Goal: Transaction & Acquisition: Purchase product/service

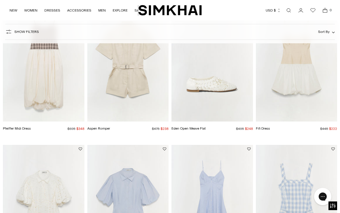
scroll to position [233, 0]
click at [222, 87] on img "Eden Open Weave Flat" at bounding box center [213, 60] width 82 height 122
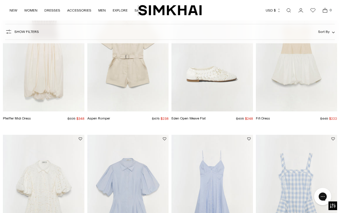
scroll to position [309, 0]
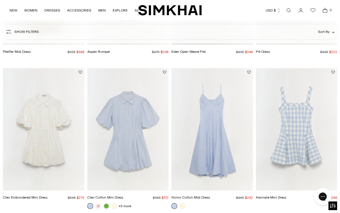
click at [213, 125] on img "Honor Cotton Midi Dress" at bounding box center [213, 129] width 82 height 122
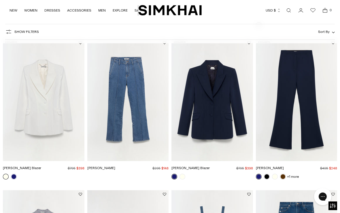
scroll to position [639, 0]
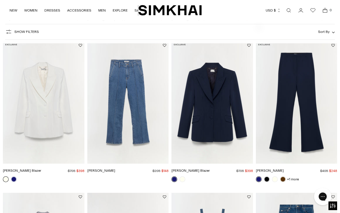
click at [129, 82] on img "Ansel Denim" at bounding box center [128, 102] width 82 height 122
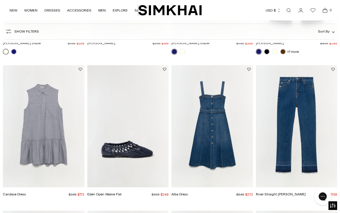
scroll to position [766, 0]
click at [291, 93] on img "River Straight Jean" at bounding box center [297, 126] width 82 height 122
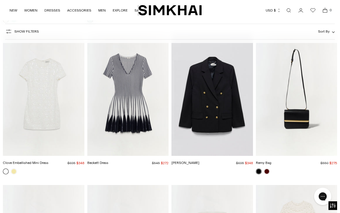
scroll to position [1094, 0]
click at [134, 83] on img "Beckett Dress" at bounding box center [128, 94] width 82 height 122
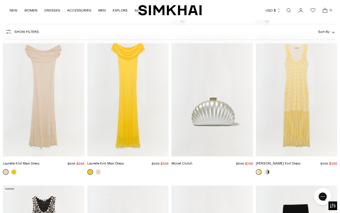
scroll to position [1549, 0]
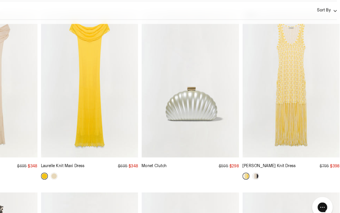
click at [256, 67] on img "Sonia Fringe Knit Dress" at bounding box center [297, 94] width 82 height 122
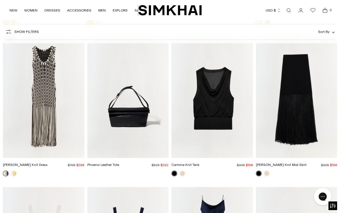
scroll to position [1699, 0]
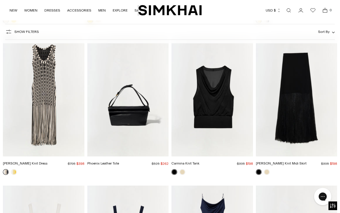
click at [46, 85] on img "Sonia Fringe Knit Dress" at bounding box center [44, 95] width 82 height 122
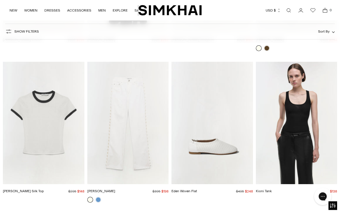
scroll to position [2129, 0]
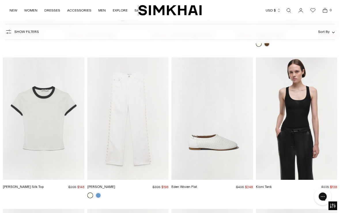
click at [146, 98] on img "Amelia Denim" at bounding box center [128, 118] width 82 height 122
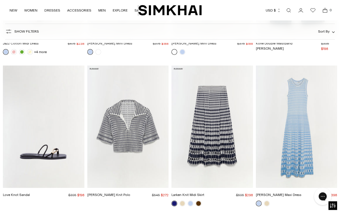
scroll to position [3029, 0]
click at [300, 108] on img "Zelma Knit Maxi Dress" at bounding box center [297, 126] width 82 height 122
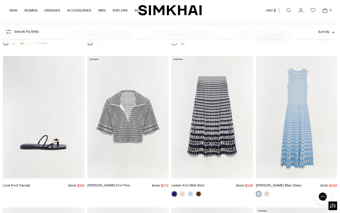
click at [219, 106] on img "Larken Knit Midi Skirt" at bounding box center [213, 117] width 82 height 122
click at [130, 104] on img "Adley Knit Polo" at bounding box center [128, 117] width 82 height 122
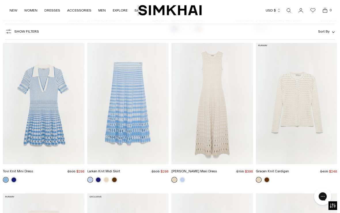
scroll to position [3204, 0]
click at [46, 91] on img "Tovi Knit Mini Dress" at bounding box center [44, 103] width 82 height 122
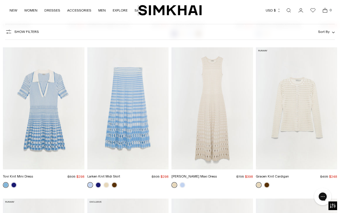
scroll to position [3198, 0]
click at [213, 85] on img "Zelma Knit Maxi Dress" at bounding box center [213, 109] width 82 height 122
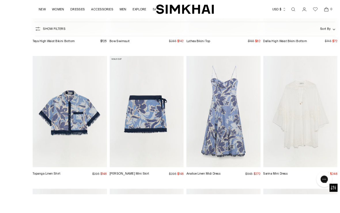
scroll to position [3803, 0]
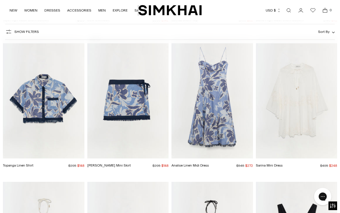
click at [43, 91] on img "Topanga Linen Shirt" at bounding box center [44, 97] width 82 height 122
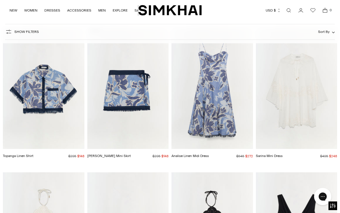
click at [133, 82] on img "Bethany Mini Skirt" at bounding box center [128, 88] width 82 height 122
click at [215, 89] on img "Analise Linen Midi Dress" at bounding box center [213, 88] width 82 height 122
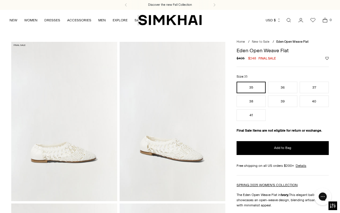
click at [176, 149] on img at bounding box center [173, 121] width 106 height 159
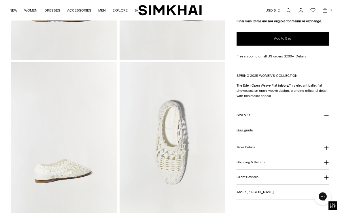
scroll to position [141, 0]
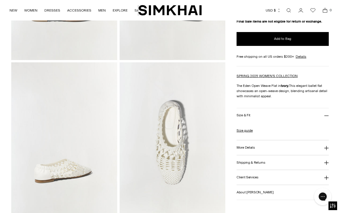
click at [176, 148] on img at bounding box center [173, 141] width 106 height 159
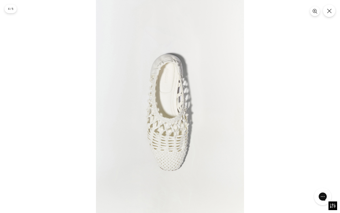
click at [327, 10] on icon "Close" at bounding box center [329, 11] width 5 height 5
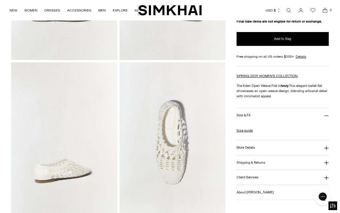
click at [244, 132] on link "Size guide" at bounding box center [245, 130] width 16 height 5
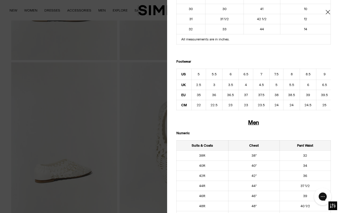
scroll to position [241, 0]
click at [328, 12] on icon "Close" at bounding box center [328, 12] width 4 height 4
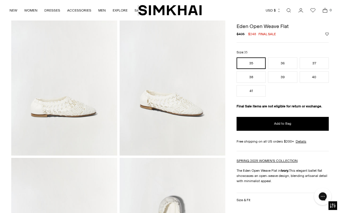
scroll to position [46, 0]
click at [254, 74] on button "38" at bounding box center [251, 77] width 29 height 12
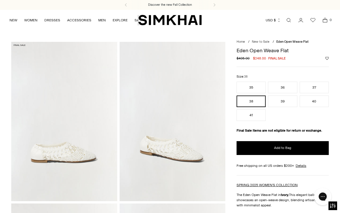
click at [287, 146] on button "Add to Bag" at bounding box center [283, 148] width 92 height 14
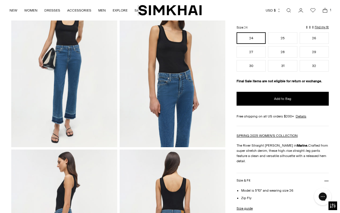
scroll to position [54, 0]
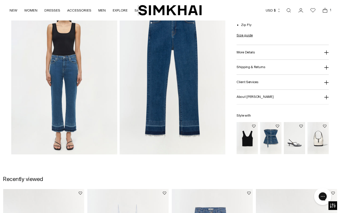
click at [188, 79] on img at bounding box center [173, 74] width 106 height 159
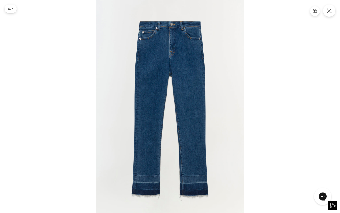
scroll to position [369, 0]
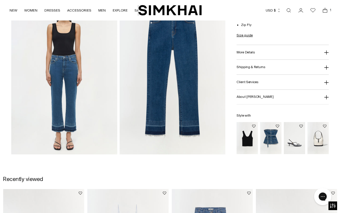
click at [190, 61] on img at bounding box center [173, 74] width 106 height 159
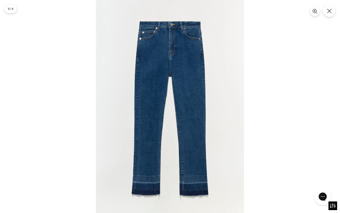
click at [328, 11] on icon "Close" at bounding box center [329, 11] width 5 height 5
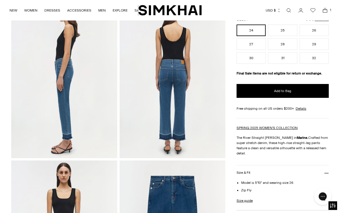
scroll to position [198, 0]
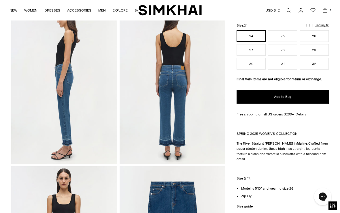
click at [289, 99] on span "Add to Bag" at bounding box center [282, 96] width 17 height 5
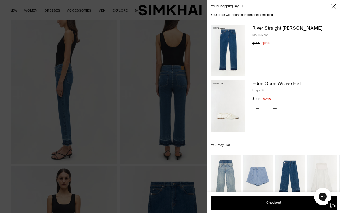
click at [332, 4] on icon "Close" at bounding box center [334, 6] width 5 height 6
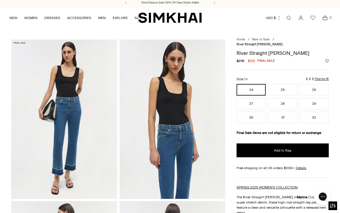
scroll to position [0, 0]
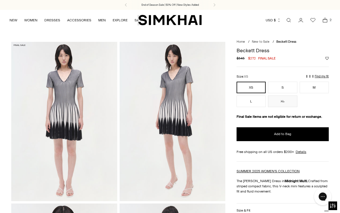
click at [179, 106] on img at bounding box center [173, 121] width 106 height 159
click at [189, 125] on img at bounding box center [173, 121] width 106 height 159
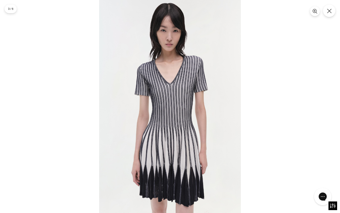
click at [330, 11] on icon "Close" at bounding box center [329, 11] width 5 height 5
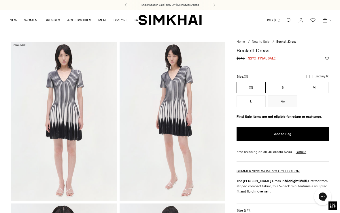
click at [281, 85] on button "S" at bounding box center [282, 88] width 29 height 12
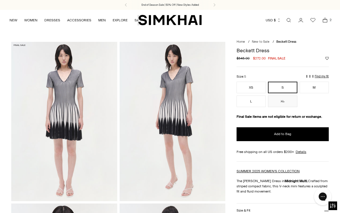
click at [254, 91] on button "XS" at bounding box center [251, 88] width 29 height 12
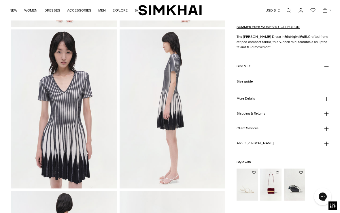
scroll to position [173, 0]
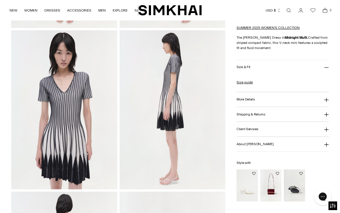
click at [256, 102] on button "More Details" at bounding box center [283, 99] width 92 height 15
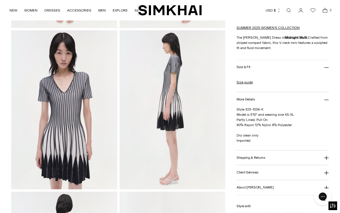
scroll to position [0, 0]
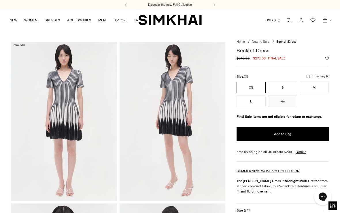
click at [287, 132] on span "Add to Bag" at bounding box center [282, 133] width 17 height 5
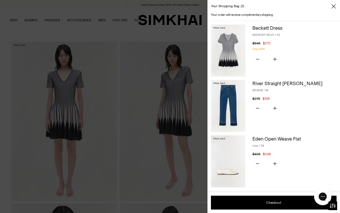
click at [333, 5] on icon "Close" at bounding box center [334, 6] width 5 height 6
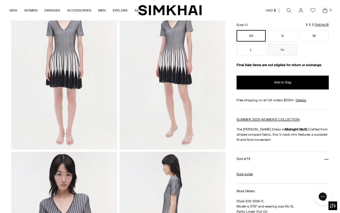
scroll to position [55, 0]
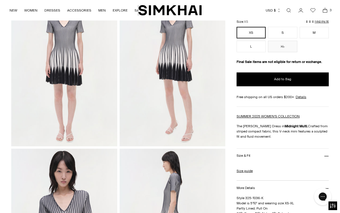
click at [250, 172] on link "Size guide" at bounding box center [245, 170] width 16 height 5
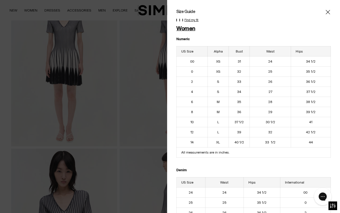
click at [323, 11] on div at bounding box center [253, 12] width 155 height 6
click at [326, 12] on icon "Close" at bounding box center [328, 12] width 5 height 6
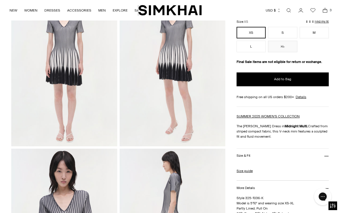
scroll to position [0, 0]
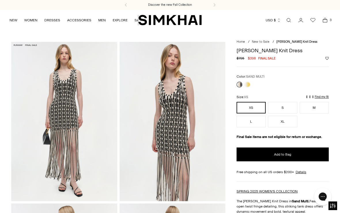
click at [176, 102] on img at bounding box center [173, 121] width 106 height 159
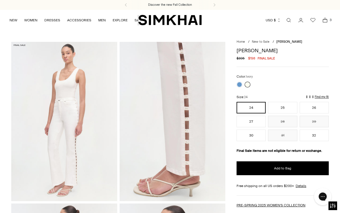
click at [183, 99] on img at bounding box center [173, 121] width 106 height 159
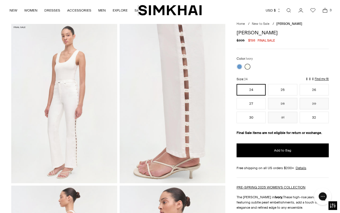
scroll to position [18, 0]
click at [284, 152] on span "Add to Bag" at bounding box center [282, 150] width 17 height 5
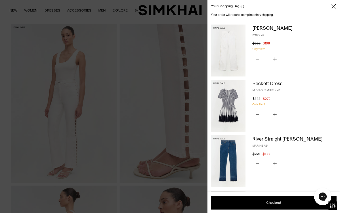
click at [335, 6] on icon "Close" at bounding box center [334, 6] width 5 height 6
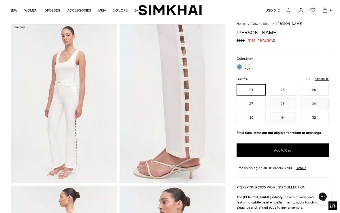
scroll to position [0, 0]
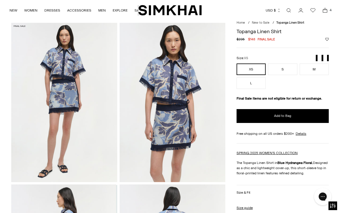
scroll to position [20, 0]
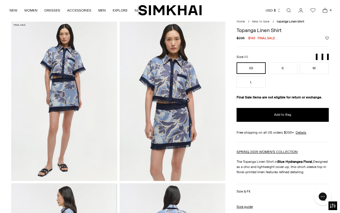
click at [178, 63] on img at bounding box center [173, 101] width 106 height 159
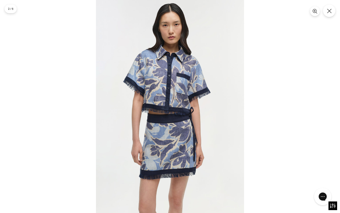
click at [182, 81] on img at bounding box center [170, 111] width 148 height 222
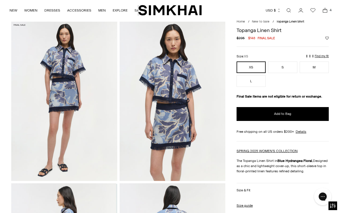
click at [290, 108] on button "Add to Bag" at bounding box center [283, 114] width 92 height 14
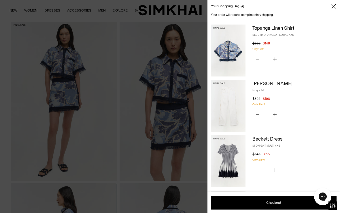
click at [334, 5] on icon "Close" at bounding box center [334, 6] width 5 height 6
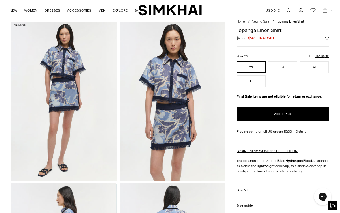
scroll to position [0, 0]
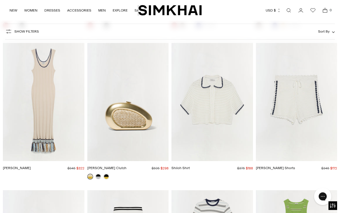
scroll to position [4243, 0]
click at [46, 76] on img "Julianna Dress" at bounding box center [44, 100] width 82 height 122
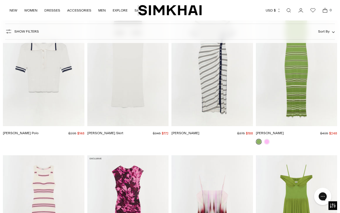
scroll to position [4428, 0]
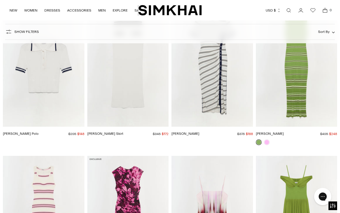
click at [303, 59] on img "Mariana Dress" at bounding box center [297, 66] width 82 height 122
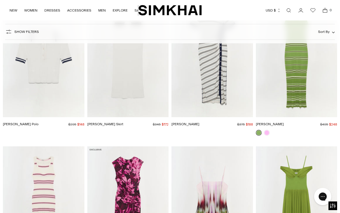
scroll to position [4513, 0]
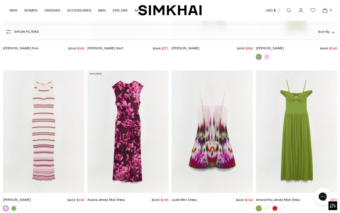
click at [46, 116] on img "Mariana Dress" at bounding box center [44, 131] width 82 height 122
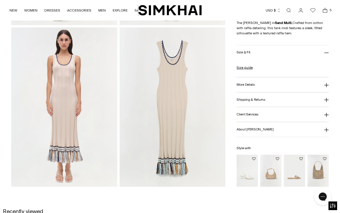
scroll to position [337, 0]
click at [179, 124] on img at bounding box center [173, 107] width 106 height 159
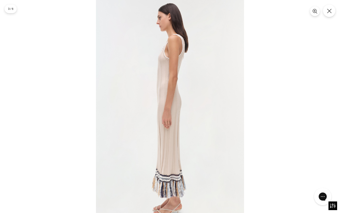
click at [330, 9] on icon "Close" at bounding box center [329, 11] width 5 height 5
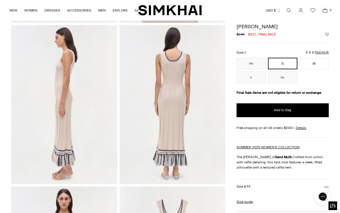
scroll to position [179, 0]
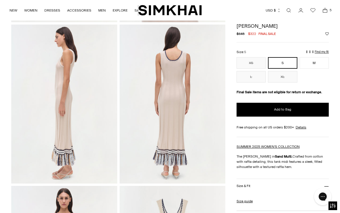
click at [289, 109] on span "Add to Bag" at bounding box center [282, 109] width 17 height 5
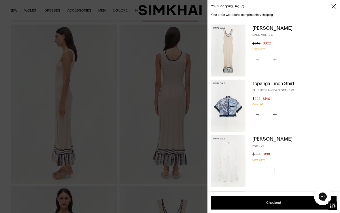
click at [332, 7] on icon "Close" at bounding box center [334, 6] width 5 height 6
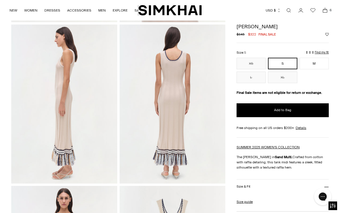
scroll to position [0, 0]
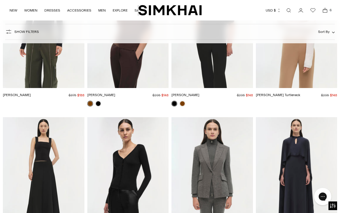
scroll to position [7317, 0]
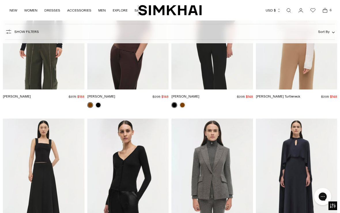
click at [325, 11] on icon "Open cart modal" at bounding box center [325, 10] width 8 height 6
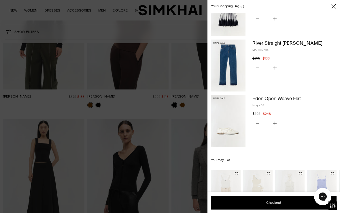
scroll to position [207, 0]
click at [256, 121] on icon "Subtract product quantity" at bounding box center [257, 122] width 3 height 3
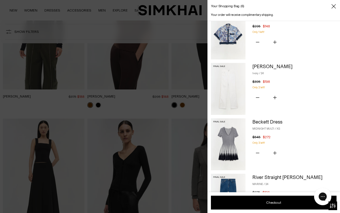
scroll to position [75, 0]
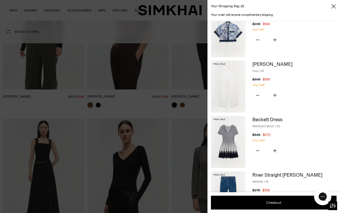
click at [257, 149] on icon "Subtract product quantity" at bounding box center [257, 150] width 3 height 3
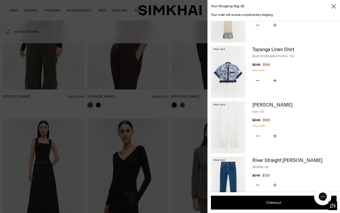
scroll to position [34, 0]
click at [227, 71] on img at bounding box center [228, 72] width 35 height 52
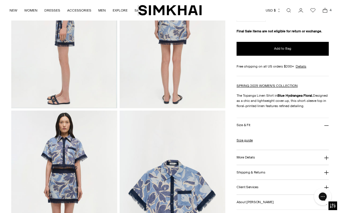
scroll to position [263, 0]
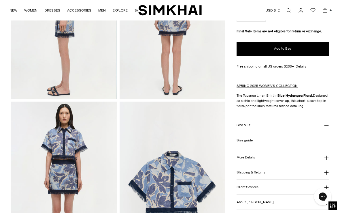
click at [176, 168] on img at bounding box center [173, 180] width 106 height 159
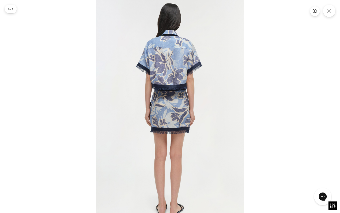
click at [329, 9] on icon "Close" at bounding box center [329, 11] width 5 height 5
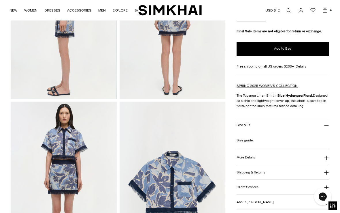
click at [324, 155] on button "More Details" at bounding box center [283, 157] width 92 height 15
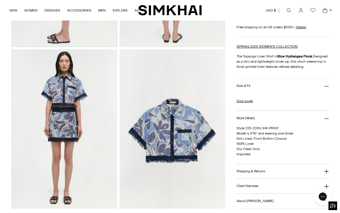
scroll to position [318, 0]
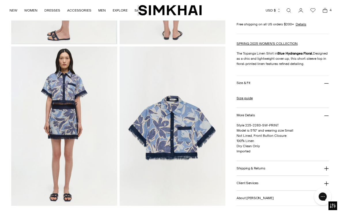
click at [177, 129] on img at bounding box center [173, 125] width 106 height 159
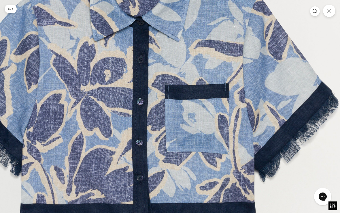
click at [328, 10] on icon "Close" at bounding box center [329, 11] width 5 height 5
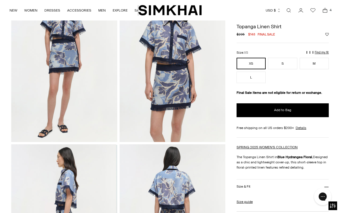
scroll to position [0, 0]
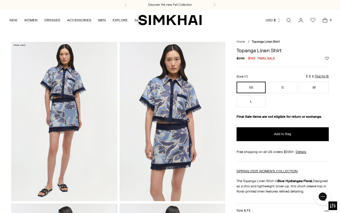
click at [325, 20] on icon "Open cart modal" at bounding box center [325, 20] width 8 height 6
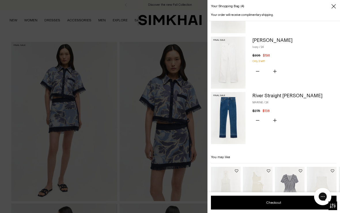
scroll to position [99, 0]
click at [257, 120] on icon "Subtract product quantity" at bounding box center [257, 120] width 3 height 0
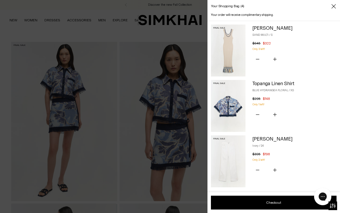
scroll to position [0, 0]
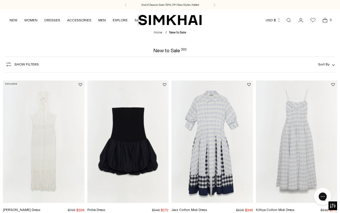
click at [325, 24] on span "Open cart modal" at bounding box center [325, 20] width 8 height 8
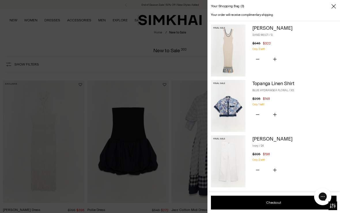
click at [231, 103] on img at bounding box center [228, 106] width 35 height 52
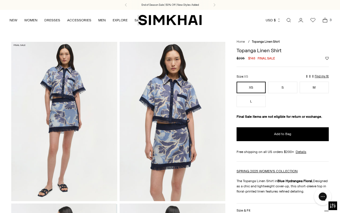
click at [321, 74] on div "Size: XS" at bounding box center [283, 76] width 92 height 5
click at [273, 77] on p "Find my fit" at bounding box center [270, 81] width 7 height 10
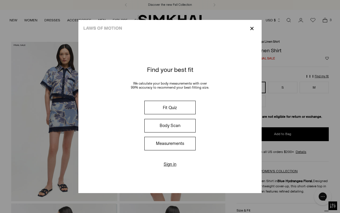
click at [172, 186] on div "Find your best fit We calculate your body measurements with over 99% accuracy t…" at bounding box center [169, 115] width 183 height 156
click at [167, 109] on button "Fit Quiz" at bounding box center [169, 108] width 51 height 14
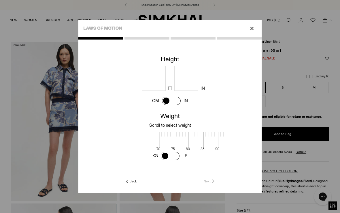
scroll to position [1, 178]
click at [151, 66] on input "number" at bounding box center [154, 78] width 24 height 25
type input "*"
click at [198, 69] on input "number" at bounding box center [187, 78] width 24 height 25
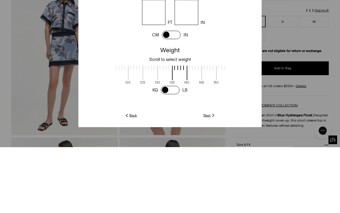
type input "*"
click at [178, 152] on span at bounding box center [170, 156] width 19 height 8
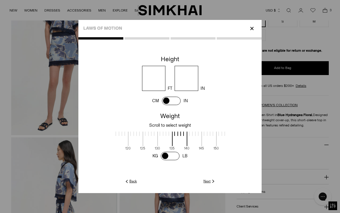
scroll to position [1, 108]
click at [175, 152] on span at bounding box center [170, 156] width 19 height 8
click at [78, 127] on cc-weight at bounding box center [169, 135] width 183 height 51
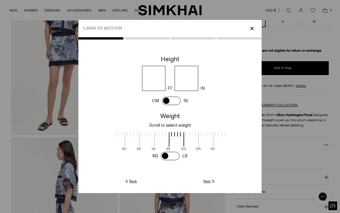
click at [174, 132] on span at bounding box center [176, 139] width 15 height 14
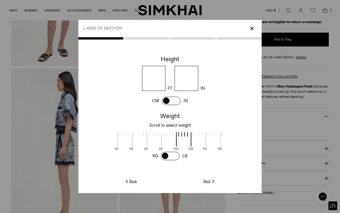
scroll to position [137, 0]
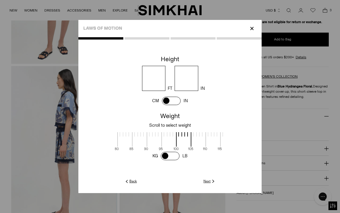
click at [216, 184] on link "Next" at bounding box center [210, 180] width 12 height 5
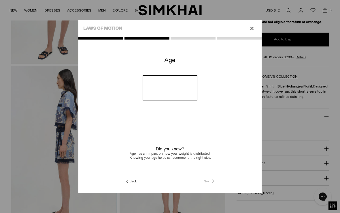
click at [161, 87] on input "number" at bounding box center [170, 87] width 55 height 25
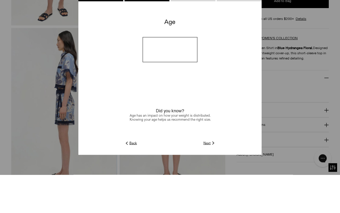
type input "**"
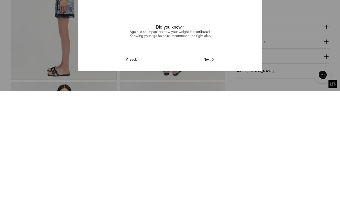
scroll to position [161, 0]
click at [216, 178] on img at bounding box center [213, 180] width 5 height 5
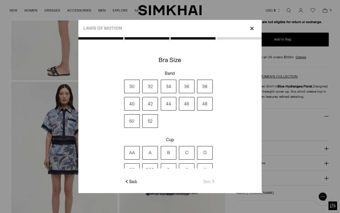
click at [142, 86] on label "32" at bounding box center [150, 87] width 16 height 14
click at [166, 88] on label "34" at bounding box center [169, 87] width 16 height 14
click at [166, 159] on label "B" at bounding box center [169, 153] width 16 height 14
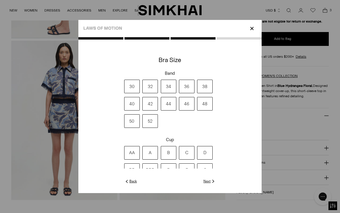
scroll to position [322, 0]
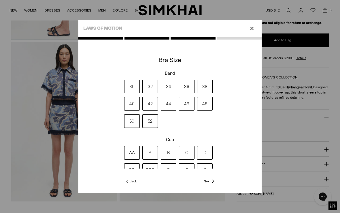
click at [216, 184] on link "Next" at bounding box center [210, 180] width 12 height 5
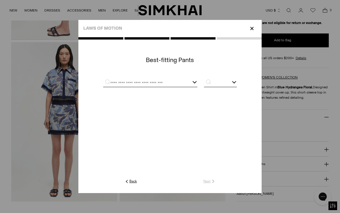
click at [197, 83] on div at bounding box center [150, 83] width 94 height 7
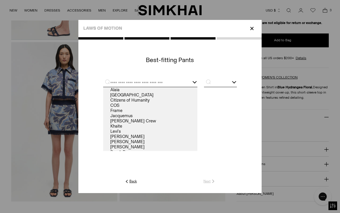
click at [103, 112] on link "Frame" at bounding box center [150, 110] width 94 height 5
type input "*****"
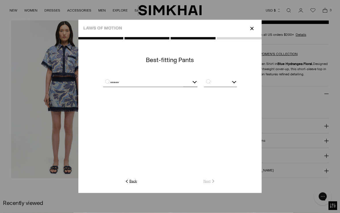
scroll to position [346, 0]
click at [237, 79] on div at bounding box center [170, 82] width 134 height 15
click at [237, 84] on input "text" at bounding box center [220, 83] width 33 height 7
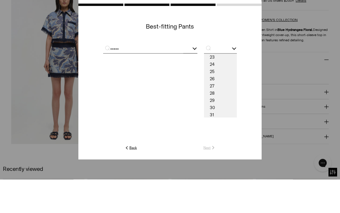
click at [237, 94] on span "24" at bounding box center [220, 97] width 33 height 7
type input "**"
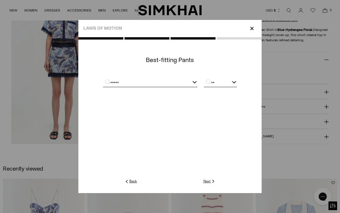
click at [216, 184] on img at bounding box center [213, 180] width 5 height 5
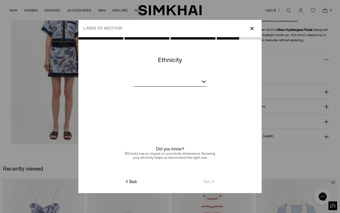
click at [139, 82] on bc-ethnicity at bounding box center [169, 116] width 183 height 124
click at [207, 85] on div at bounding box center [169, 82] width 73 height 7
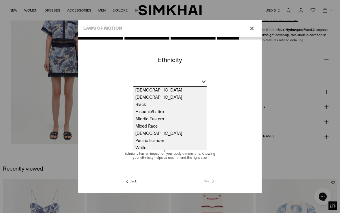
click at [133, 151] on span "White" at bounding box center [169, 147] width 73 height 7
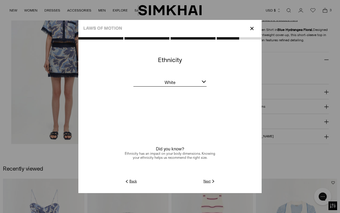
click at [247, 178] on bc-ethnicity at bounding box center [169, 116] width 183 height 124
click at [250, 193] on div at bounding box center [169, 115] width 183 height 156
click at [216, 184] on link "Next" at bounding box center [210, 180] width 12 height 5
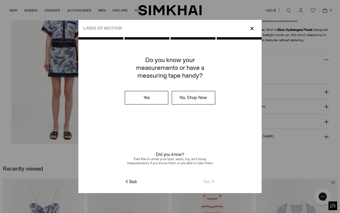
click at [215, 97] on label "No, Shop Now" at bounding box center [193, 97] width 43 height 13
click at [216, 184] on link "Submit" at bounding box center [208, 180] width 16 height 5
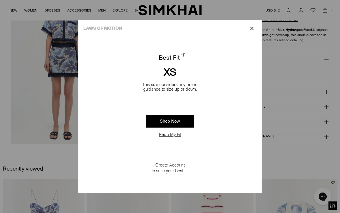
click at [256, 24] on p "✕" at bounding box center [252, 29] width 8 height 10
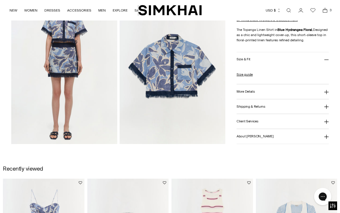
click at [325, 11] on icon "Open cart modal" at bounding box center [325, 10] width 8 height 6
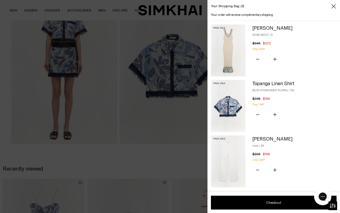
click at [224, 34] on img at bounding box center [228, 51] width 35 height 52
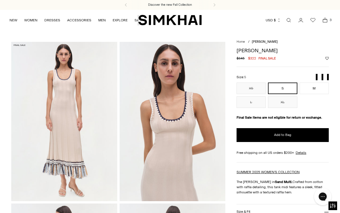
click at [177, 111] on img at bounding box center [173, 121] width 106 height 159
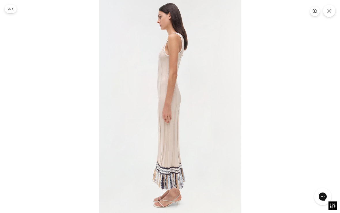
click at [330, 10] on icon "Close" at bounding box center [329, 11] width 5 height 5
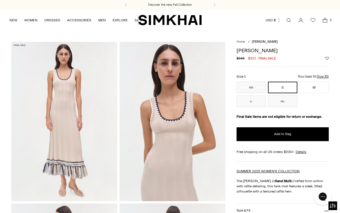
click at [252, 85] on button "XS" at bounding box center [251, 88] width 29 height 12
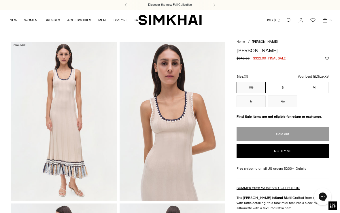
click at [284, 84] on button "S" at bounding box center [282, 88] width 29 height 12
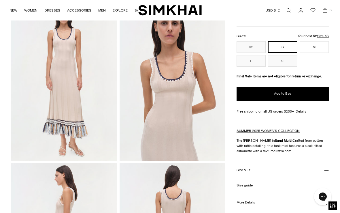
scroll to position [41, 0]
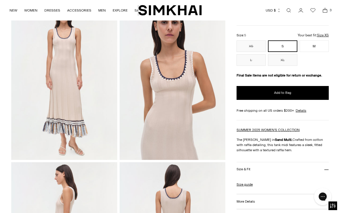
click at [66, 78] on img at bounding box center [64, 80] width 106 height 159
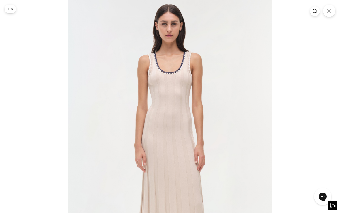
click at [331, 11] on icon "Close" at bounding box center [329, 11] width 5 height 5
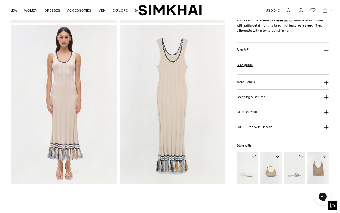
scroll to position [371, 0]
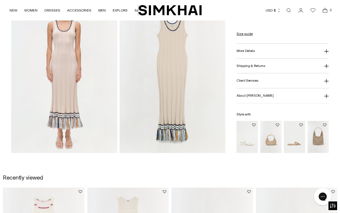
click at [176, 64] on img at bounding box center [173, 73] width 106 height 159
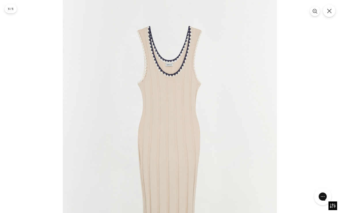
click at [328, 14] on button "Close" at bounding box center [329, 11] width 12 height 12
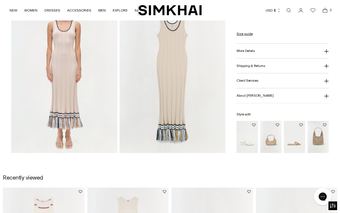
click at [326, 51] on icon at bounding box center [327, 51] width 4 height 4
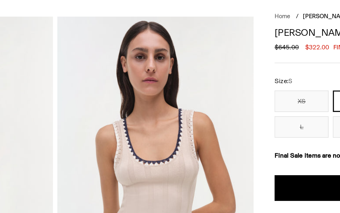
scroll to position [20, 0]
